Goal: Go to known website: Go to known website

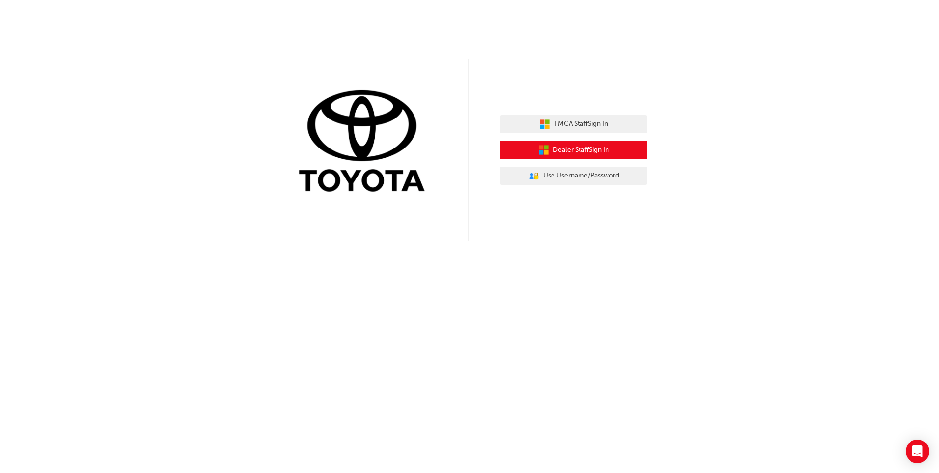
click at [577, 152] on span "Dealer Staff Sign In" at bounding box center [581, 149] width 56 height 11
